Goal: Communication & Community: Answer question/provide support

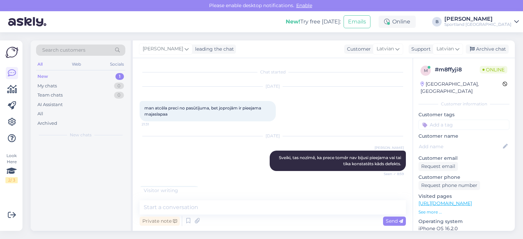
scroll to position [276, 0]
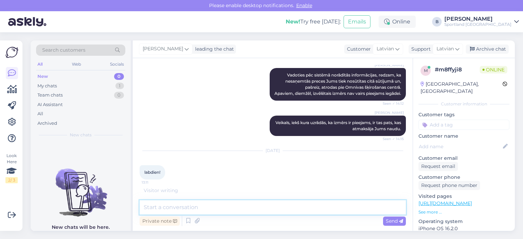
click at [281, 214] on textarea at bounding box center [272, 207] width 266 height 14
type textarea "Labdien, kā varam Jums palīdzēt?"
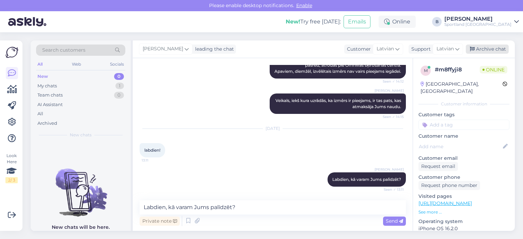
click at [490, 45] on div "Archive chat" at bounding box center [486, 49] width 43 height 9
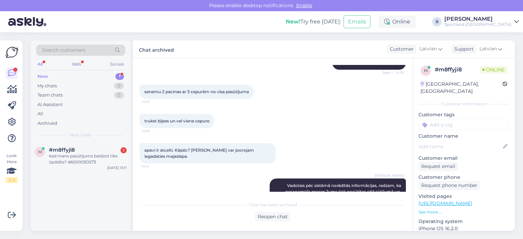
scroll to position [330, 0]
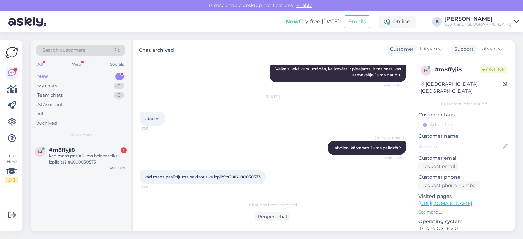
click at [250, 177] on span "kad mans pasūtījums beidzot tiks izpildīts? #6000030573" at bounding box center [202, 177] width 116 height 5
copy div "6000030573 13:11"
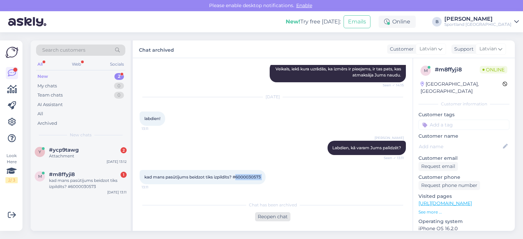
click at [271, 220] on div "Reopen chat" at bounding box center [272, 216] width 35 height 9
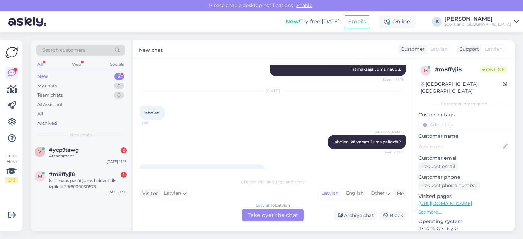
click at [270, 214] on div "Latvian to Latvian Take over the chat" at bounding box center [273, 215] width 62 height 12
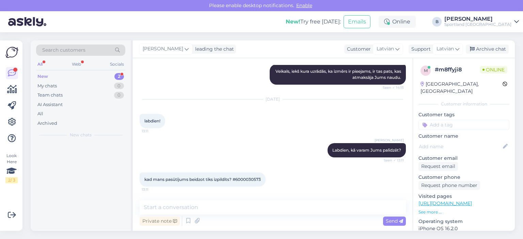
scroll to position [328, 0]
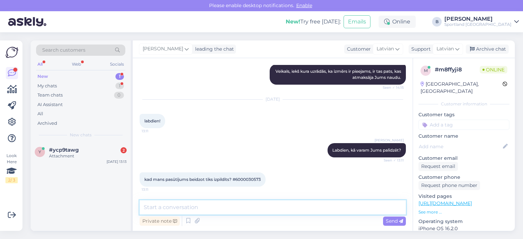
click at [265, 211] on textarea at bounding box center [272, 207] width 266 height 14
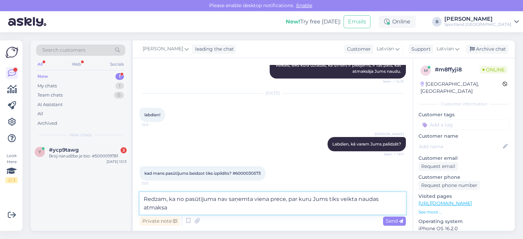
scroll to position [330, 0]
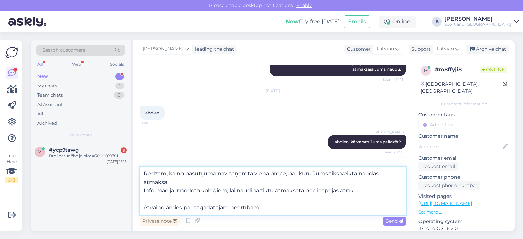
type textarea "Redzam, ka no pasūtījuma nav saņemta viena prece, par kuru Jums tiks veikta nau…"
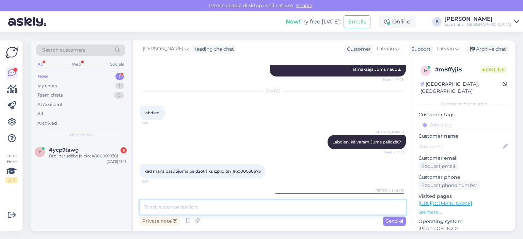
scroll to position [388, 0]
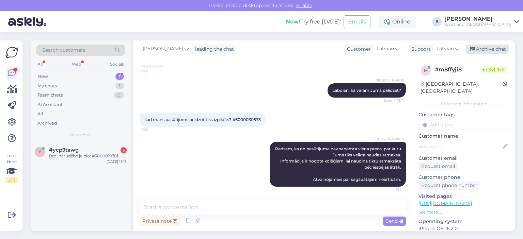
click at [473, 47] on icon at bounding box center [471, 49] width 5 height 5
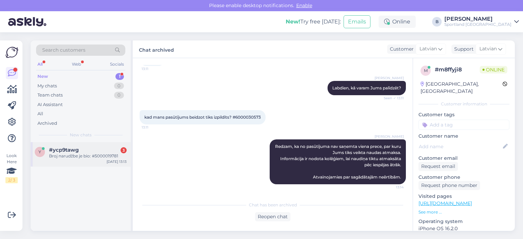
click at [103, 157] on div "Broj narudžbe je bio: #5000019781" at bounding box center [88, 156] width 78 height 6
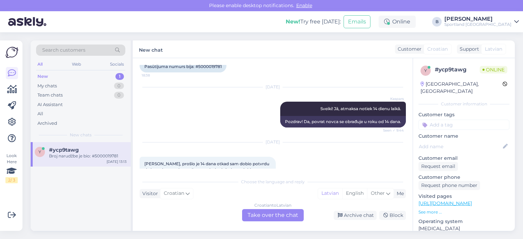
scroll to position [1811, 0]
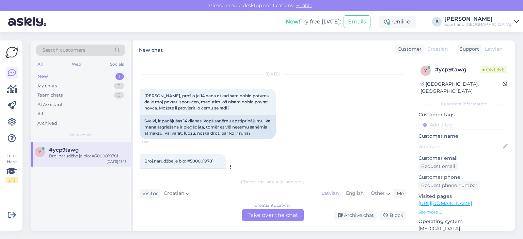
click at [201, 159] on span "Broj narudžbe je bio: #5000019781" at bounding box center [178, 161] width 69 height 5
copy div "5000019781 13:13"
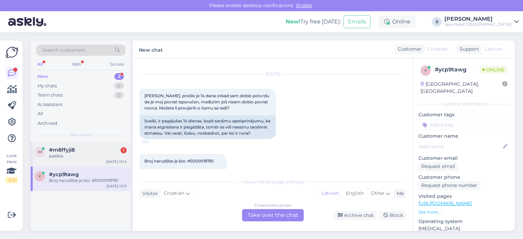
click at [84, 154] on div "paldies" at bounding box center [88, 156] width 78 height 6
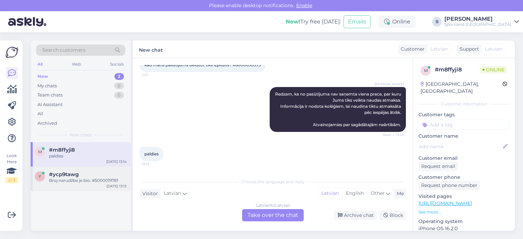
click at [81, 176] on div "#ycp9tawg" at bounding box center [88, 174] width 78 height 6
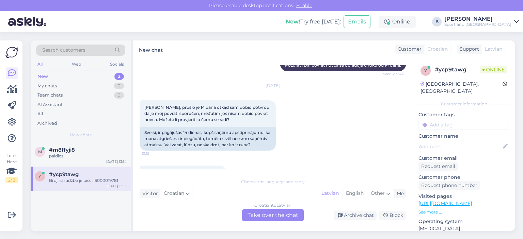
scroll to position [1811, 0]
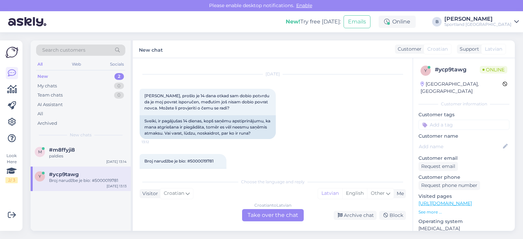
click at [270, 216] on div "Croatian to Latvian Take over the chat" at bounding box center [273, 215] width 62 height 12
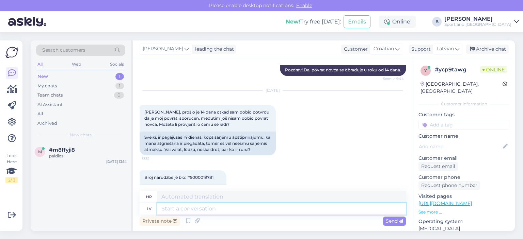
click at [269, 212] on textarea at bounding box center [281, 209] width 248 height 12
type textarea "Labdien, naud"
type textarea "Zdravo,"
type textarea "Labdien, naudas atm"
type textarea "Zdravo, novac"
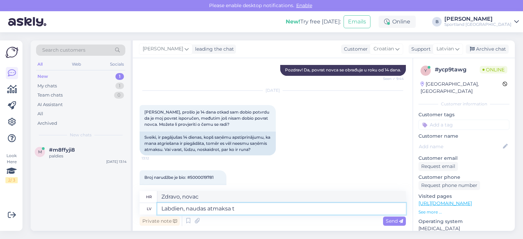
type textarea "Labdien, naudas atmaksa ti"
type textarea "Pozdrav, povrat novca"
type textarea "Labdien, naudas atmaksa tiks vei"
type textarea "[PERSON_NAME], povrat novca će biti"
type textarea "Labdien, naudas atmaksa tiks veikta tu"
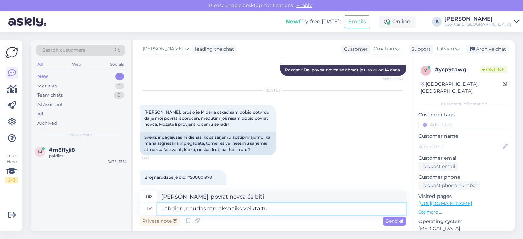
type textarea "[PERSON_NAME], povrat novca će biti izvršen."
type textarea "Labdien, naudas atmaksa tiks veikta tuvāko dienu"
type textarea "[PERSON_NAME], povrat novca bit će izvršen u najkraćem mogućem roku."
type textarea "Labdien, naudas atmaksa tiks veikta tuvāko dienu laik"
type textarea "[PERSON_NAME], povrat novca bit će izvršen u narednih nekoliko dana."
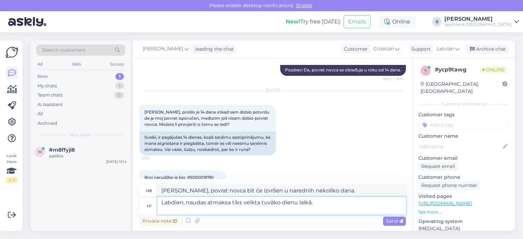
scroll to position [1800, 0]
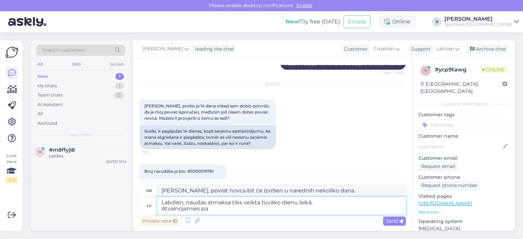
type textarea "Labdien, naudas atmaksa tiks veikta tuvāko dienu laikā. Atvainojamies par"
type textarea "[PERSON_NAME], povrat novca bit će izvršen u sljedećih nekoliko dana. Ispričava…"
type textarea "Labdien, naudas atmaksa tiks veikta tuvāko dienu laikā. Atvainojamies par"
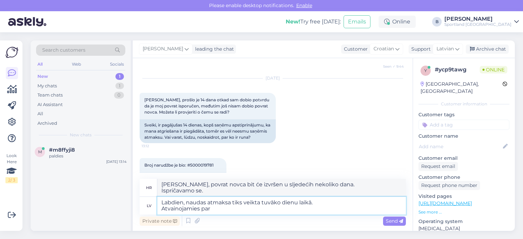
type textarea "[PERSON_NAME], povrat novca bit će izvršen u sljedećih nekoliko dana. Ispričava…"
type textarea "Labdien, naudas atmaksa tiks veikta tuvāko dienu laikā. [GEOGRAPHIC_DATA]"
type textarea "[PERSON_NAME], povrat novca bit će izvršen u sljedećih nekoliko dana. Ispričava…"
type textarea "Labdien, naudas atmaksa tiks veikta tuvāko dienu laikā. Atvai"
type textarea "[PERSON_NAME], povrat novca bit će izvršen u sljedećih nekoliko dana. Ispričava…"
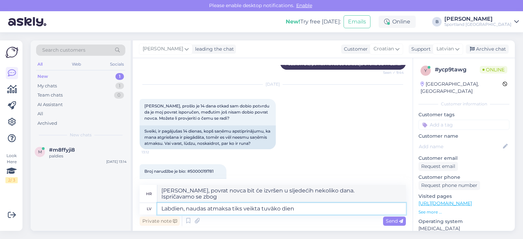
type textarea "Labdien, naudas atmaksa tiks veikta tuvāko die"
type textarea "[PERSON_NAME], povrat novca bit će izvršen u narednih nekoliko dana."
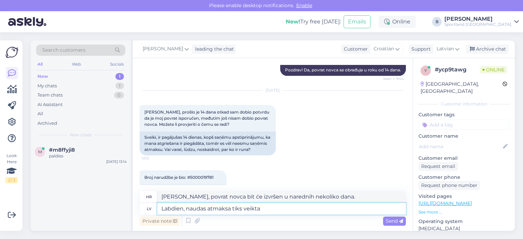
type textarea "Labdien, naudas atmaksa tiks veikta"
type textarea "[PERSON_NAME], povrat novca bit će izvršen u najkraćem mogućem roku."
type textarea "Labdien, naudas atmaksa tiks v"
type textarea "[PERSON_NAME], povrat novca će biti izvršen."
type textarea "Labdien, naudas atma"
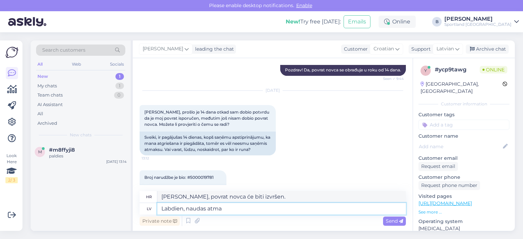
type textarea "Pozdrav, povrat novca će biti"
type textarea "Labdien, naudas a"
type textarea "Pozdrav, povrat novca"
type textarea "Labdien, naudas"
type textarea "Zdravo, novac"
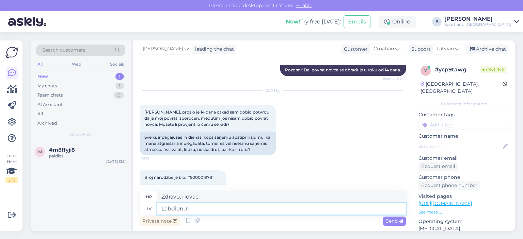
type textarea "Labdien,"
type textarea "Zdravo,"
type textarea "Labdien, tehnisku ieme"
type textarea "Pozdrav, tehnički"
type textarea "Labdien, tehnisku iemeslu d"
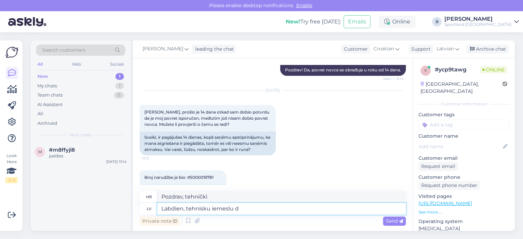
type textarea "Pozdrav, iz tehničkih razloga"
type textarea "Labdien, tehnisku iemeslu dēļ, na"
type textarea "Pozdrav, iz tehničkih razloga,"
type textarea "Labdien, tehnisku iemeslu dēļ, naudas at"
type textarea "Pozdrav, iz tehničkih razloga, novac"
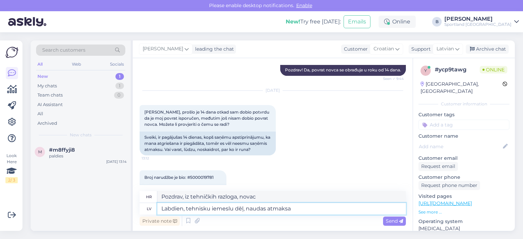
type textarea "Labdien, tehnisku iemeslu dēļ, naudas atmaksa"
type textarea "Poštovani, zbog tehničkih razloga, povrat novca"
type textarea "Labdien, tehnisku iemeslu dēļ, naudas atmaksas procees"
type textarea "[PERSON_NAME], zbog tehničkih razloga, postupak povrata novca"
type textarea "Labdien, tehnisku iemeslu dēļ, naudas atmaksas process ir ie"
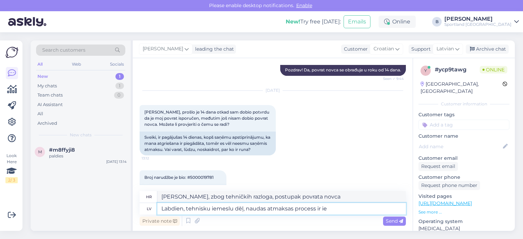
type textarea "[PERSON_NAME], zbog tehničkih razloga, postupak povrata novca je"
type textarea "Labdien, tehnisku iemeslu dēļ, naudas atmaksas process ir iekavējies, bet"
type textarea "[PERSON_NAME], zbog tehničkih razloga, proces povrata novca je odgođen,"
type textarea "Labdien, tehnisku iemeslu dēļ, naudas atmaksas process ir iekavējies, bet Ju"
type textarea "[PERSON_NAME], zbog tehničkih razloga, proces povrata novca je odgođen, ali"
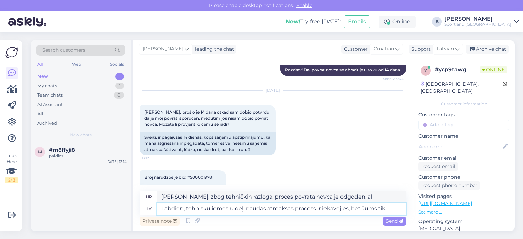
type textarea "Labdien, tehnisku iemeslu dēļ, naudas atmaksas process ir iekavējies, bet Jums …"
type textarea "[PERSON_NAME], zbog tehničkih razloga, proces povrata novca je odgođen, ali vi"
type textarea "Labdien, tehnisku iemeslu dēļ, naudas atmaksas process ir iekavējies, bet Jums …"
type textarea "[PERSON_NAME], zbog tehničkih razloga, proces povrata novca je odgođen, ali bit…"
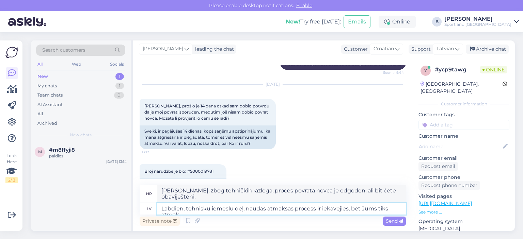
scroll to position [1806, 0]
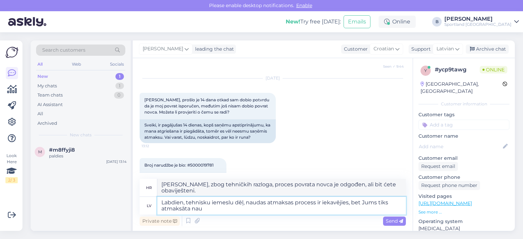
type textarea "Labdien, tehnisku iemeslu dēļ, naudas atmaksas process ir iekavējies, bet Jums …"
type textarea "[PERSON_NAME], zbog tehničkih razloga, postupak povrata novca je odgođen, ali b…"
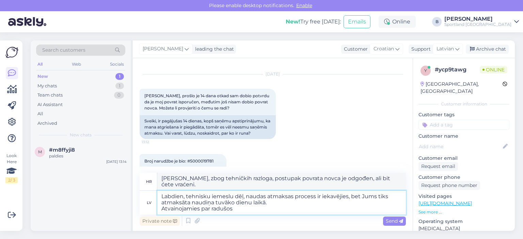
type textarea "Labdien, tehnisku iemeslu dēļ, naudas atmaksas process ir iekavējies, bet Jums …"
type textarea "Poštovani, zbog tehničkih razloga, postupak povrata novca je odgođen, ali bit ć…"
type textarea "Labdien, tehnisku iemeslu dēļ, naudas atmaksas process ir iekavējies, bet Jums …"
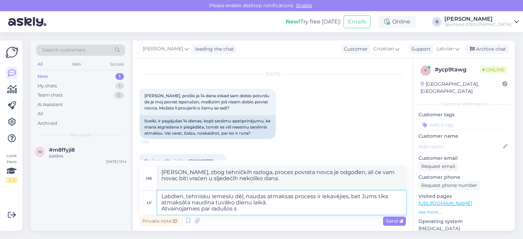
type textarea "Poštovani, zbog tehničkih razloga, postupak povrata novca je odgođen, ali bit ć…"
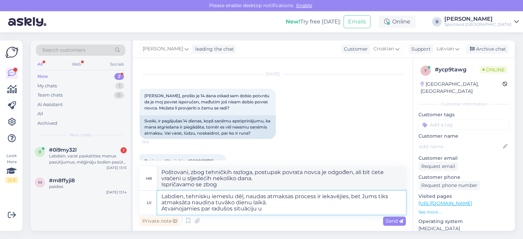
type textarea "Labdien, tehnisku iemeslu dēļ, naudas atmaksas process ir iekavējies, bet Jums …"
type textarea "Poštovani, zbog tehničkih razloga, postupak povrata novca je odgođen, ali bit ć…"
type textarea "Labdien, tehnisku iemeslu dēļ, naudas atmaksas process ir iekavējies, bet Jums …"
type textarea "Poštovani, zbog tehničkih razloga, proces povrata novca je odgođen, ali bit ćet…"
type textarea "Labdien, tehnisku iemeslu dēļ, naudas atmaksas process ir iekavējies, bet Jums …"
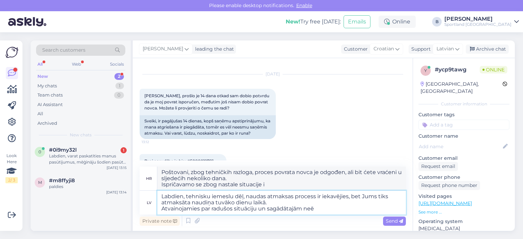
type textarea "Poštovani, zbog tehničkih razloga, postupak povrata novca je odgođen, ali bit ć…"
type textarea "Labdien, tehnisku iemeslu dēļ, naudas atmaksas process ir iekavējies, bet Jums …"
type textarea "Poštovani, zbog tehničkih razloga, proces povrata novca je odgođen, ali bit ćet…"
type textarea "Labdien, tehnisku iemeslu dēļ, naudas atmaksas process ir iekavējies, bet Jums …"
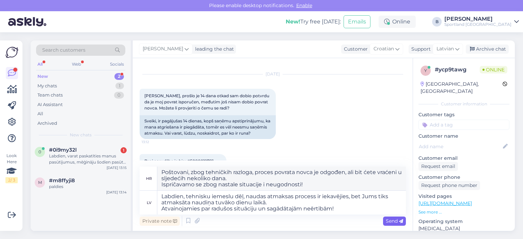
click at [399, 222] on icon at bounding box center [401, 221] width 4 height 4
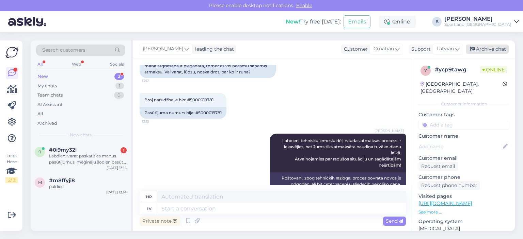
click at [490, 50] on div "Archive chat" at bounding box center [486, 49] width 43 height 9
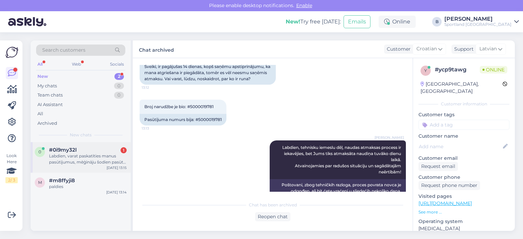
click at [80, 159] on div "Labdien, varat paskatīties manus pasūtījumus, mēģināju šodien pasūtīt vienus ap…" at bounding box center [88, 159] width 78 height 12
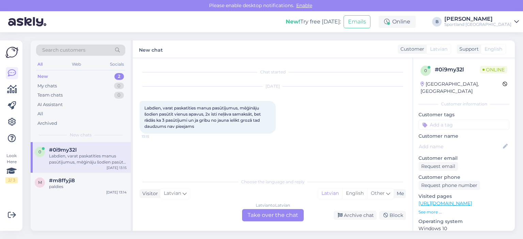
click at [270, 217] on div "Latvian to Latvian Take over the chat" at bounding box center [273, 215] width 62 height 12
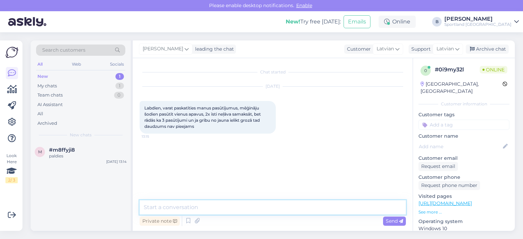
click at [273, 204] on textarea at bounding box center [272, 207] width 266 height 14
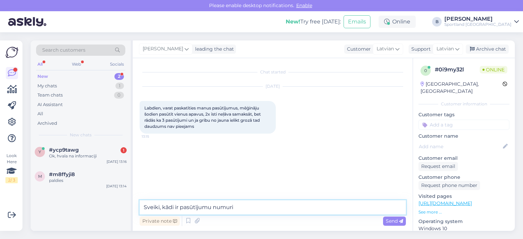
type textarea "[PERSON_NAME], kādi ir pasūtījumu numuri?"
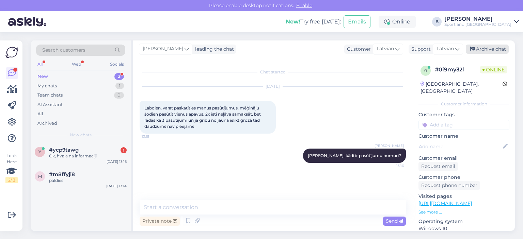
click at [497, 49] on div "Archive chat" at bounding box center [486, 49] width 43 height 9
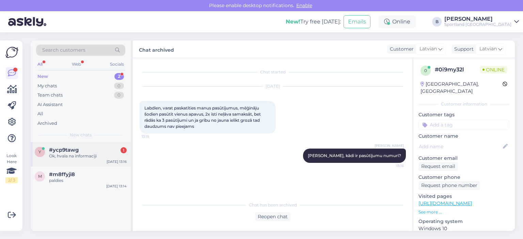
click at [69, 149] on span "#ycp9tawg" at bounding box center [64, 150] width 30 height 6
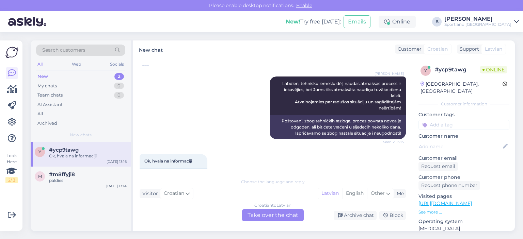
click at [280, 215] on div "Croatian to Latvian Take over the chat" at bounding box center [273, 215] width 62 height 12
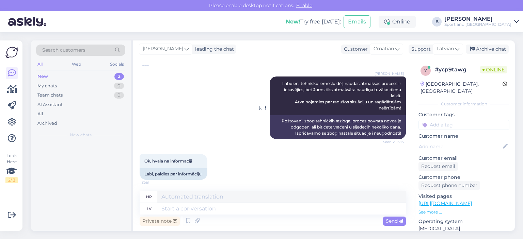
scroll to position [1913, 0]
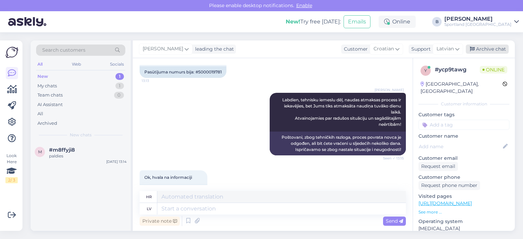
click at [482, 50] on div "Archive chat" at bounding box center [486, 49] width 43 height 9
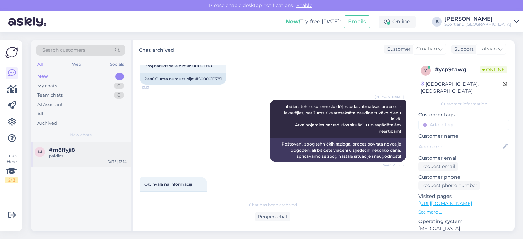
click at [76, 151] on div "#m8ffyji8" at bounding box center [88, 150] width 78 height 6
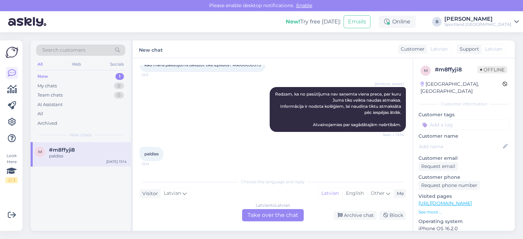
click at [272, 216] on div "Latvian to Latvian Take over the chat" at bounding box center [273, 215] width 62 height 12
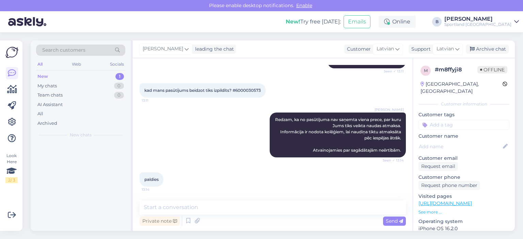
scroll to position [417, 0]
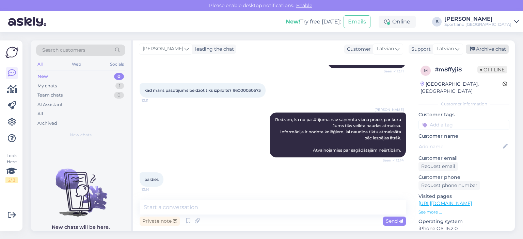
click at [482, 50] on div "Archive chat" at bounding box center [486, 49] width 43 height 9
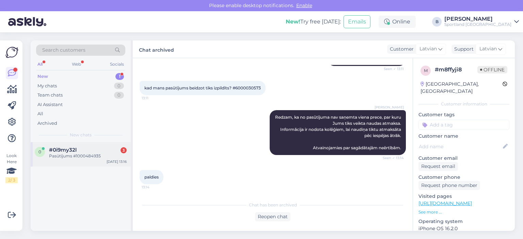
click at [88, 156] on div "Pasūtījums #1000484935" at bounding box center [88, 156] width 78 height 6
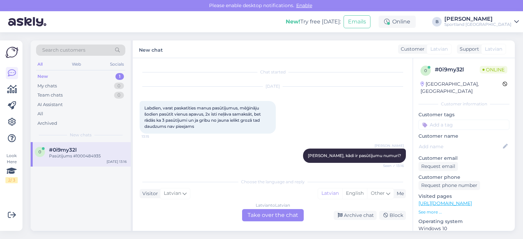
scroll to position [89, 0]
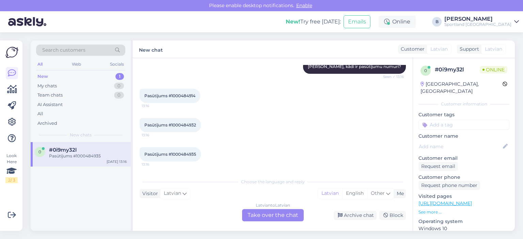
click at [280, 213] on div "Latvian to Latvian Take over the chat" at bounding box center [273, 215] width 62 height 12
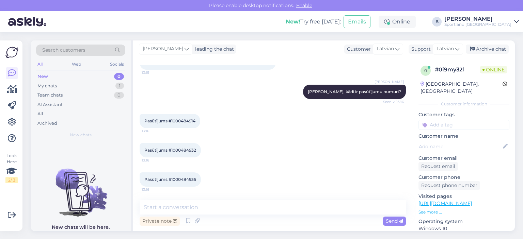
click at [187, 119] on span "Pasūtījums #1000484914" at bounding box center [169, 120] width 51 height 5
copy div "1000484914 13:16"
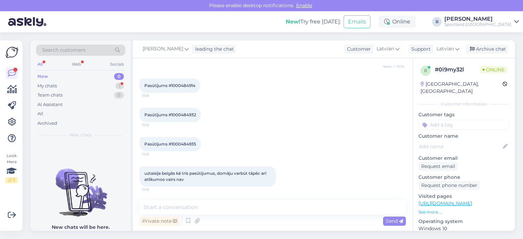
click at [188, 114] on span "Pasūtījums #1000484932" at bounding box center [170, 114] width 52 height 5
click at [188, 113] on span "Pasūtījums #1000484932" at bounding box center [170, 114] width 52 height 5
copy div "1000484932 13:16"
click at [182, 144] on span "Pasūtījums #1000484935" at bounding box center [170, 144] width 52 height 5
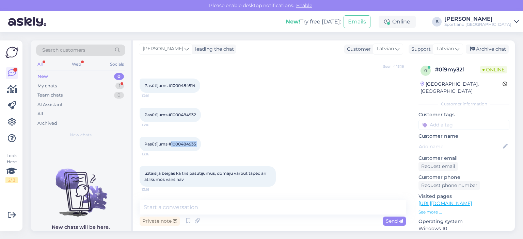
copy div "1000484935 13:16"
click at [224, 213] on textarea at bounding box center [272, 207] width 266 height 14
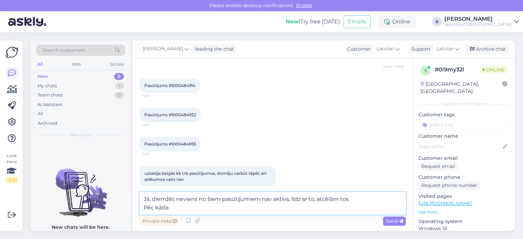
scroll to position [149, 0]
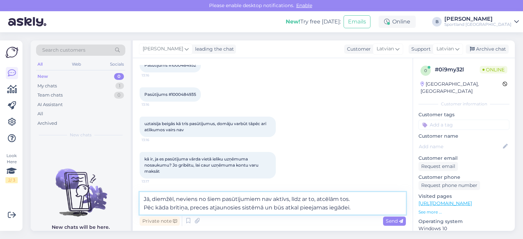
type textarea "Jā, diemžēl, neviens no šiem pasūtījumiem nav aktīvs, līdz ar to, atcēlām tos. …"
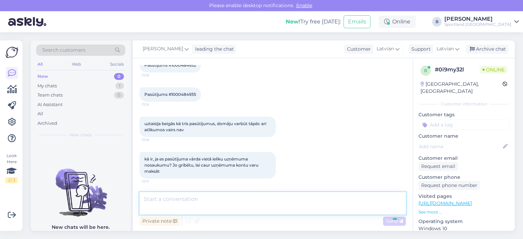
scroll to position [188, 0]
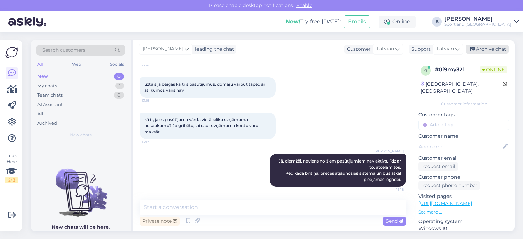
click at [489, 45] on div "Archive chat" at bounding box center [486, 49] width 43 height 9
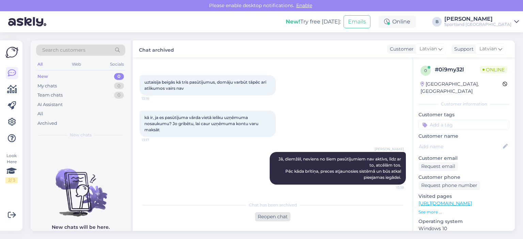
click at [270, 217] on div "Reopen chat" at bounding box center [272, 216] width 35 height 9
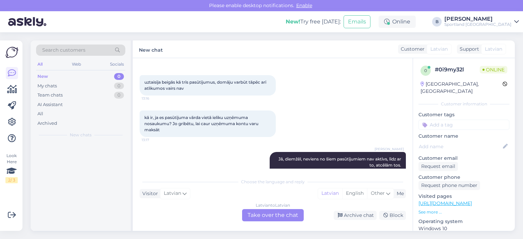
scroll to position [197, 0]
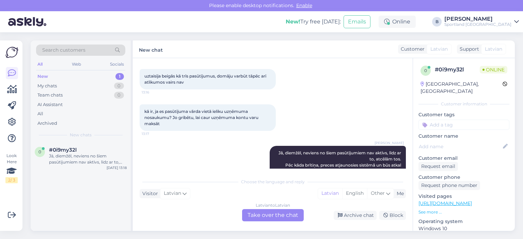
click at [260, 215] on div "Latvian to Latvian Take over the chat" at bounding box center [273, 215] width 62 height 12
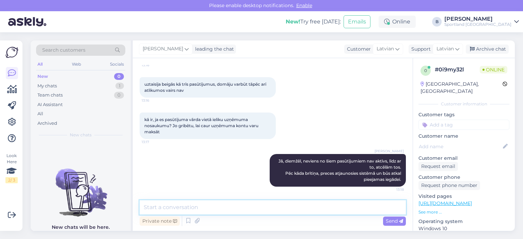
click at [253, 207] on textarea at bounding box center [272, 207] width 266 height 14
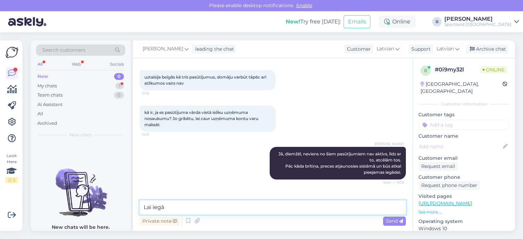
scroll to position [218, 0]
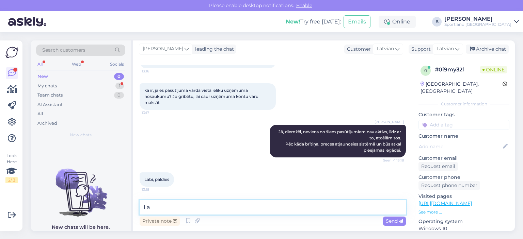
type textarea "L"
type textarea "I"
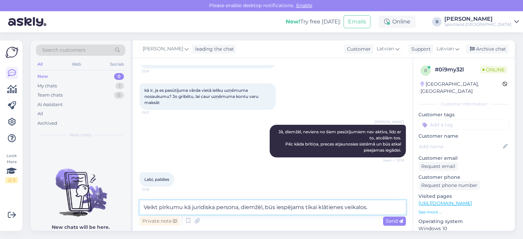
type textarea "Veikt pirkumu kā juridiska persona, diemžēl, būs iespējams tikai klātienes veik…"
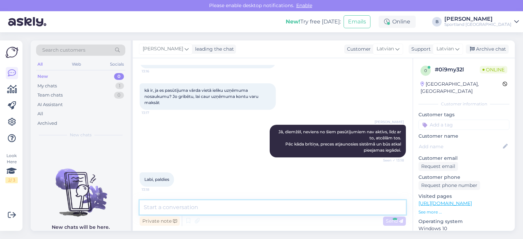
scroll to position [253, 0]
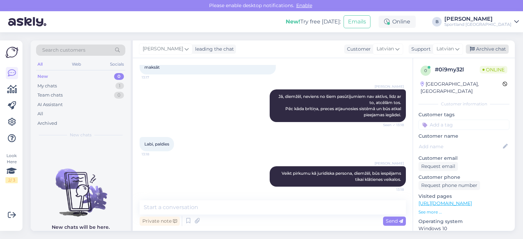
click at [492, 48] on div "Archive chat" at bounding box center [486, 49] width 43 height 9
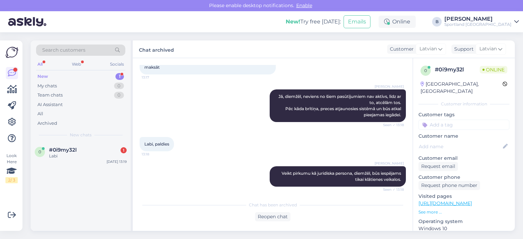
scroll to position [284, 0]
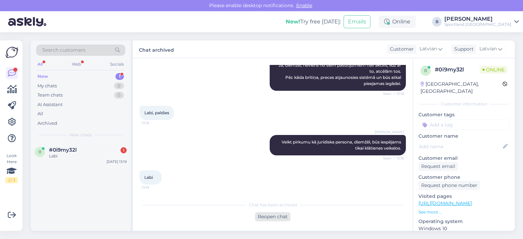
click at [283, 220] on div "Reopen chat" at bounding box center [272, 216] width 35 height 9
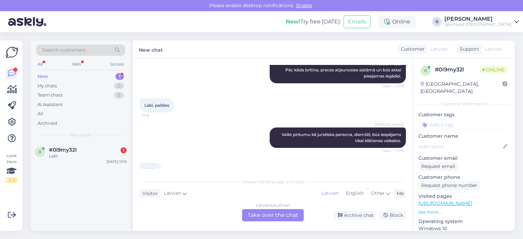
click at [276, 216] on div "Latvian to Latvian Take over the chat" at bounding box center [273, 215] width 62 height 12
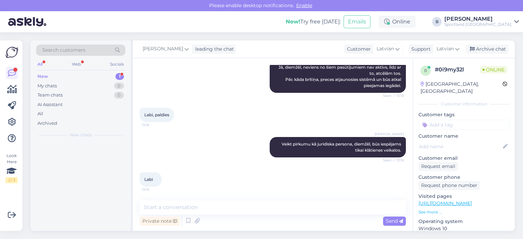
scroll to position [282, 0]
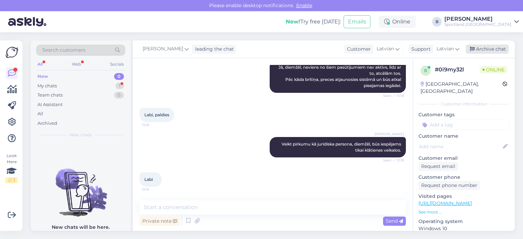
click at [475, 48] on div "Archive chat" at bounding box center [486, 49] width 43 height 9
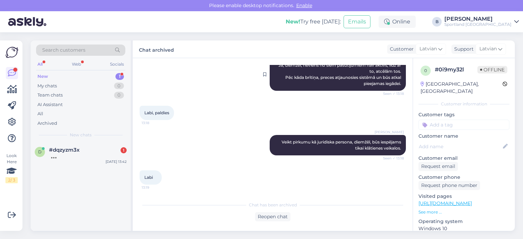
click at [66, 142] on div "Search customers All Web Socials New 1 My chats 0 Team chats 0 AI Assistant All…" at bounding box center [81, 91] width 100 height 102
click at [72, 149] on span "#dqzyzm3x" at bounding box center [64, 150] width 31 height 6
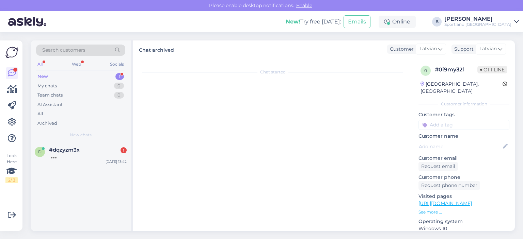
scroll to position [0, 0]
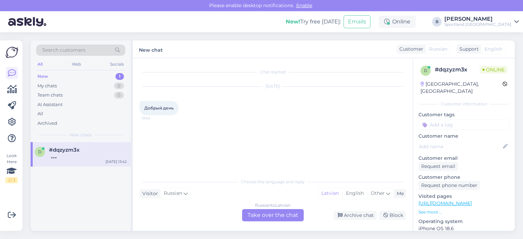
click at [286, 214] on div "Russian to Latvian Take over the chat" at bounding box center [273, 215] width 62 height 12
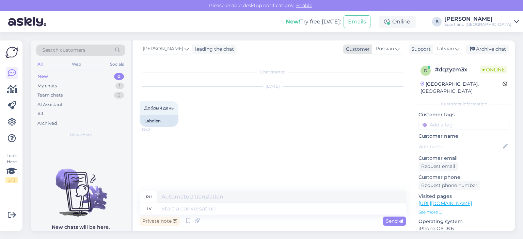
click at [398, 51] on icon at bounding box center [397, 48] width 4 height 7
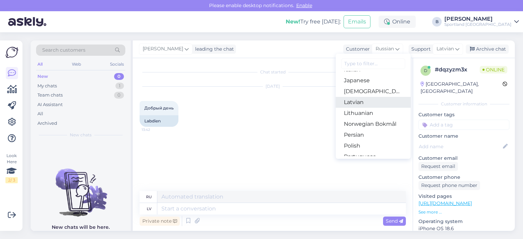
scroll to position [144, 0]
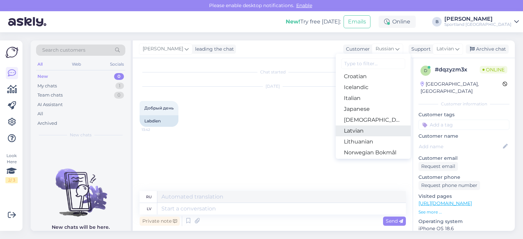
click at [356, 128] on link "Latvian" at bounding box center [372, 131] width 75 height 11
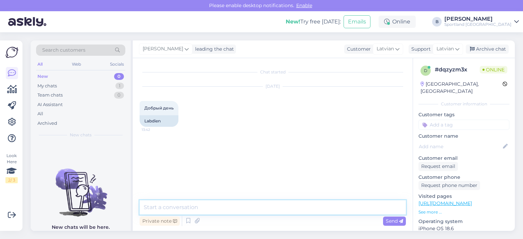
click at [247, 209] on textarea at bounding box center [272, 207] width 266 height 14
type textarea "L"
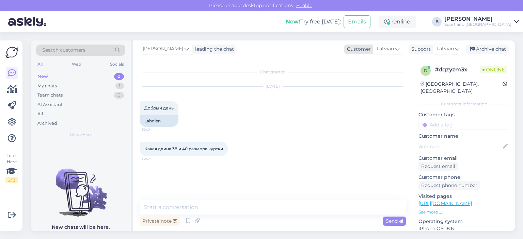
click at [387, 49] on span "Latvian" at bounding box center [384, 48] width 17 height 7
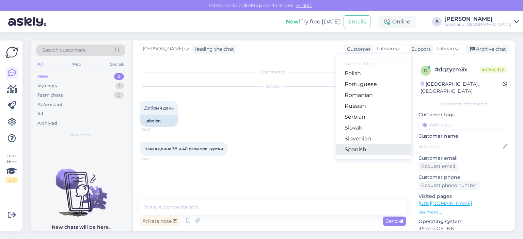
scroll to position [211, 0]
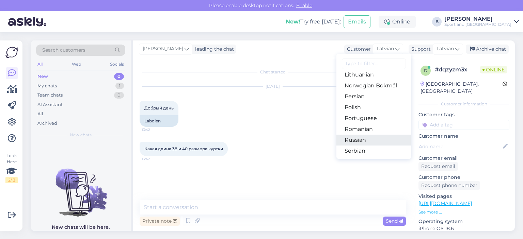
click at [363, 141] on link "Russian" at bounding box center [373, 140] width 75 height 11
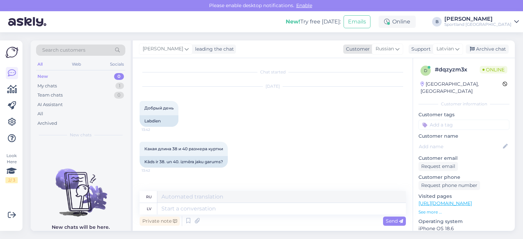
click at [386, 49] on span "Russian" at bounding box center [384, 48] width 18 height 7
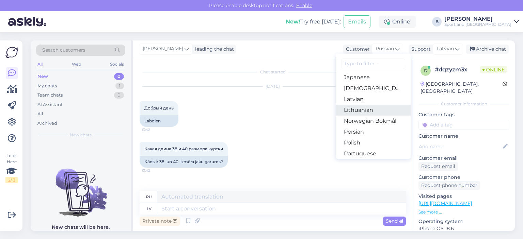
scroll to position [177, 0]
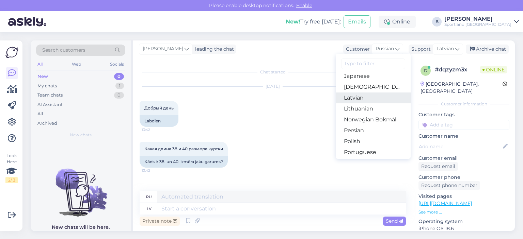
click at [360, 97] on link "Latvian" at bounding box center [372, 98] width 75 height 11
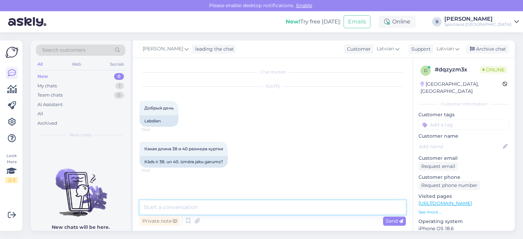
click at [240, 208] on textarea at bounding box center [272, 207] width 266 height 14
type textarea "Sveiki, par jaku garumiem, diemžēl, mums nav informācija."
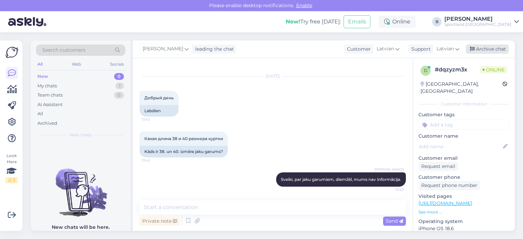
click at [485, 51] on div "Archive chat" at bounding box center [486, 49] width 43 height 9
